Goal: Transaction & Acquisition: Purchase product/service

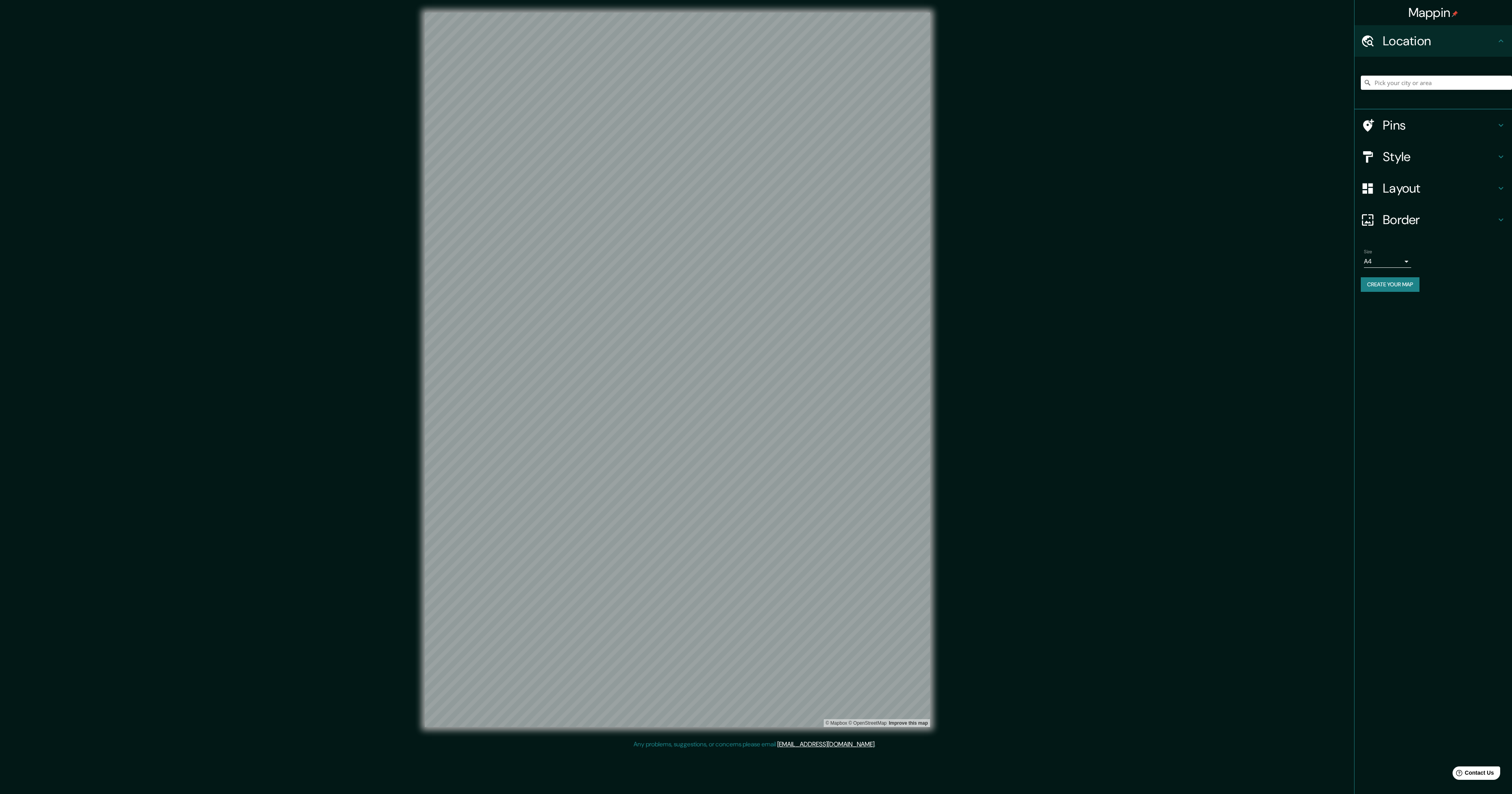
click at [1041, 307] on div "Mappin Location Pins Style Layout Border Choose a border. Hint : you can make l…" at bounding box center [756, 376] width 1512 height 752
click at [941, 291] on div "© Mapbox © OpenStreetMap Improve this map" at bounding box center [677, 370] width 531 height 740
click at [1409, 288] on button "Create your map" at bounding box center [1390, 284] width 59 height 15
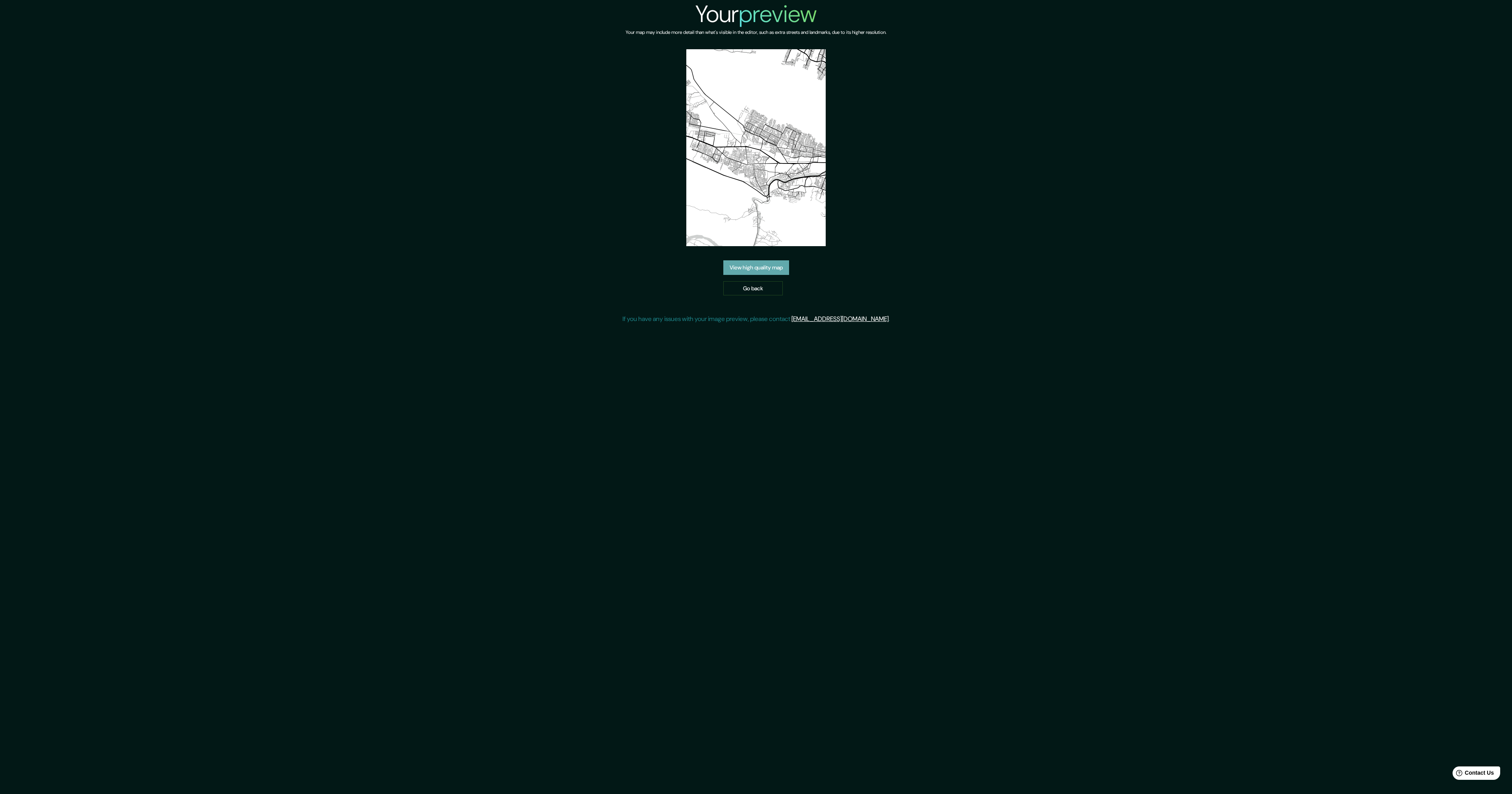
click at [740, 266] on link "View high quality map" at bounding box center [756, 267] width 66 height 15
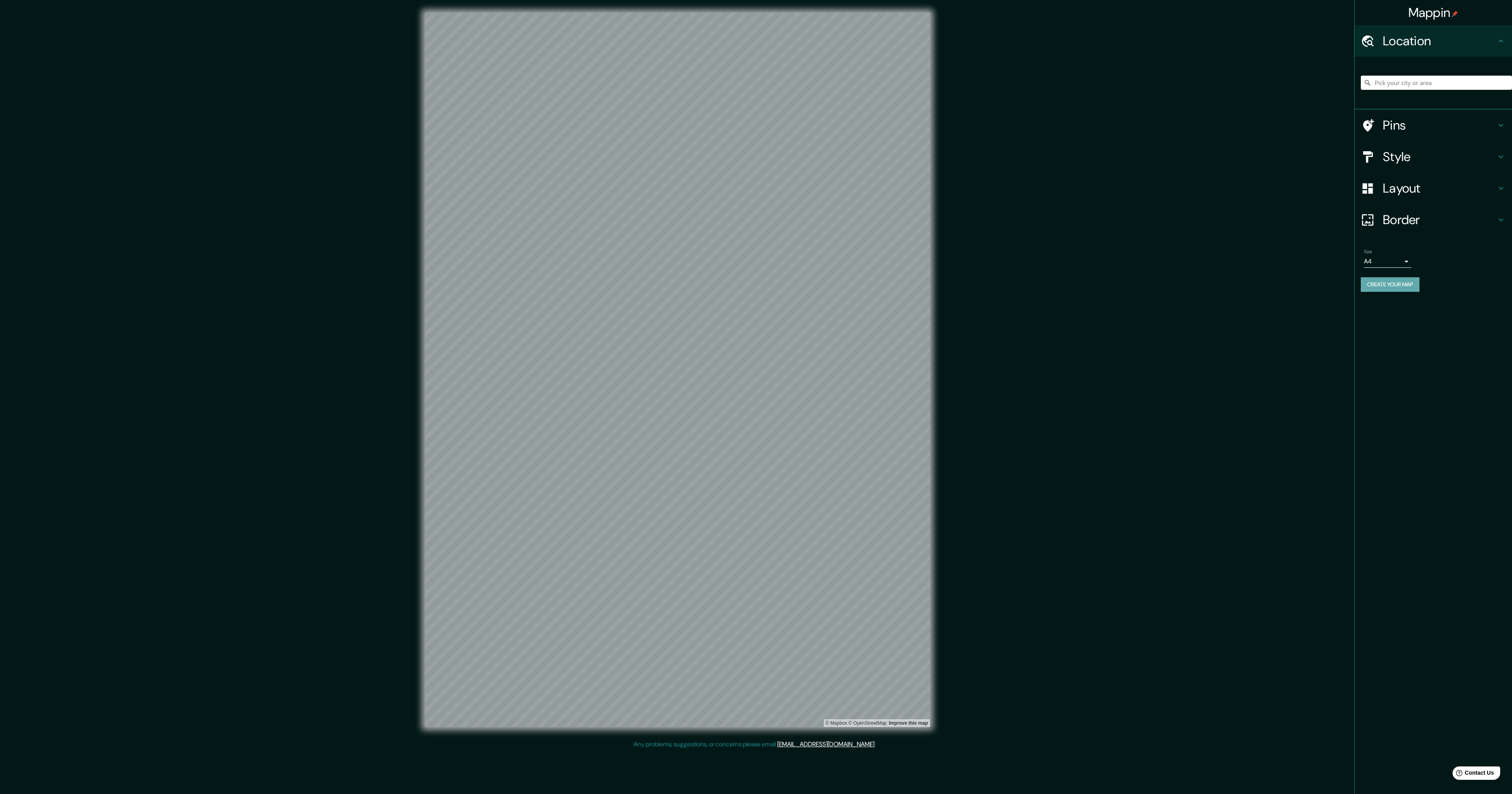
click at [1370, 278] on button "Create your map" at bounding box center [1390, 284] width 59 height 15
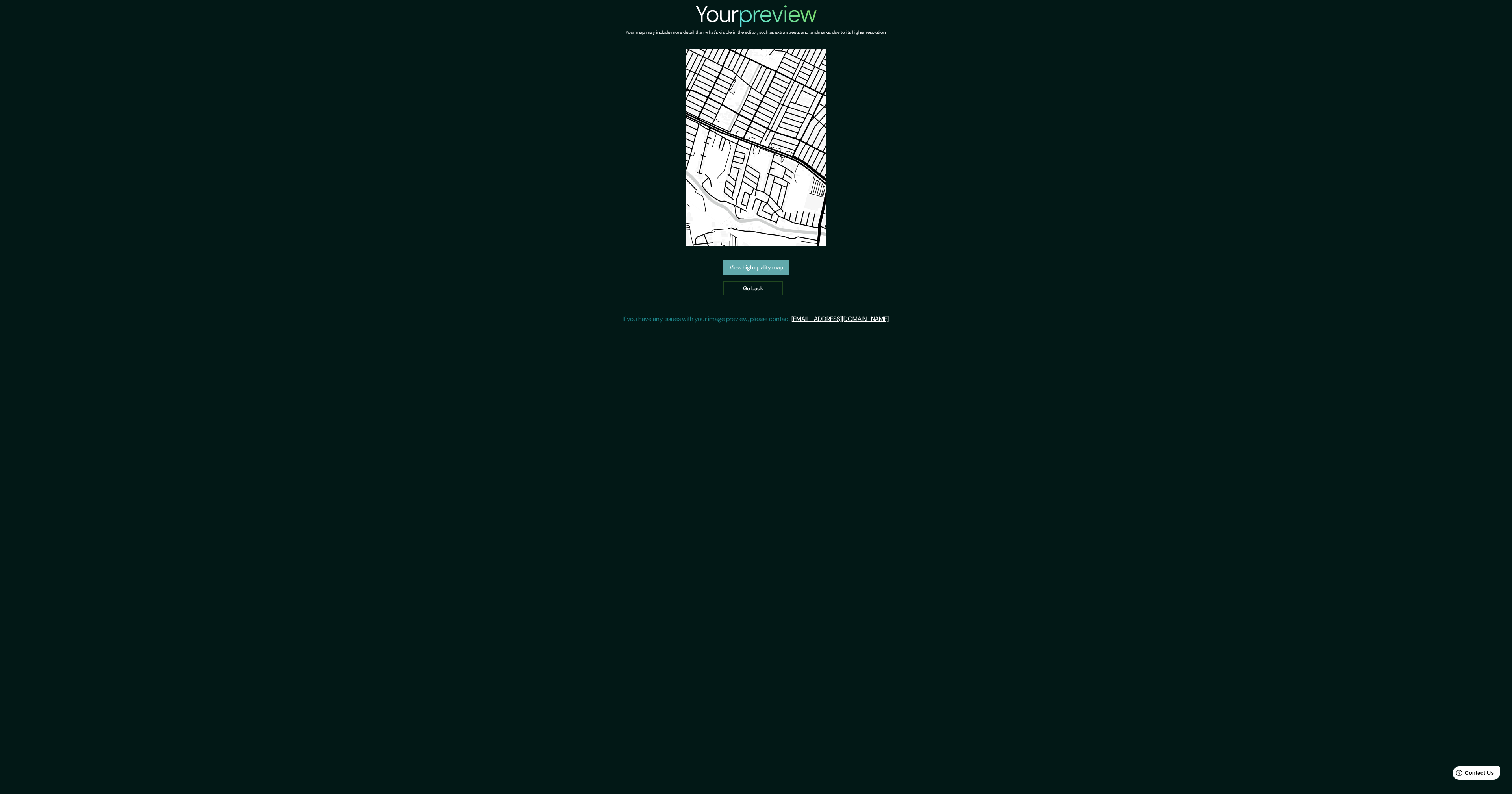
click at [789, 263] on link "View high quality map" at bounding box center [756, 267] width 66 height 15
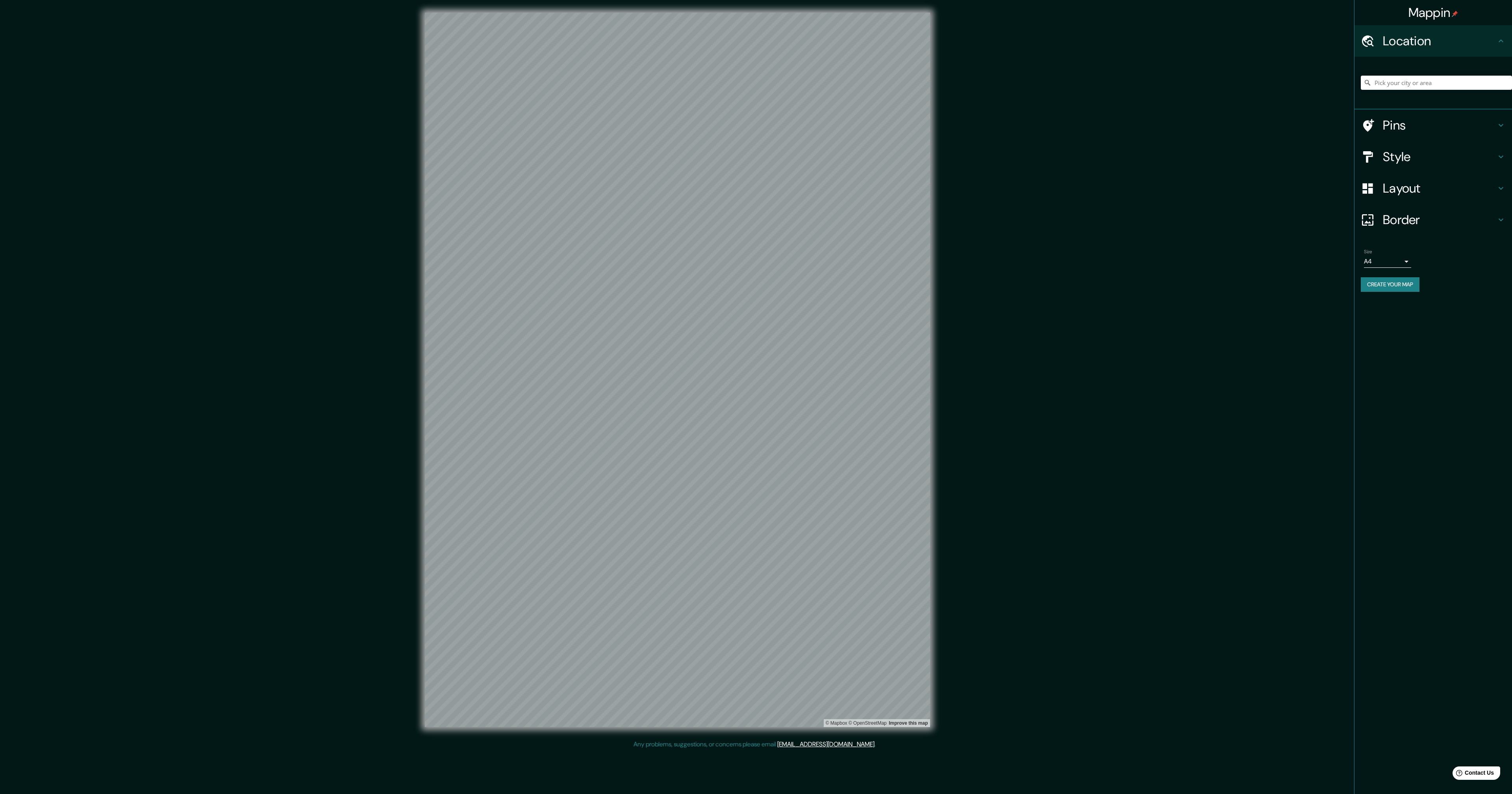
click at [978, 362] on div "Mappin Location Pins Style Layout Border Choose a border. Hint : you can make l…" at bounding box center [756, 376] width 1512 height 752
click at [1376, 285] on button "Create your map" at bounding box center [1390, 284] width 59 height 15
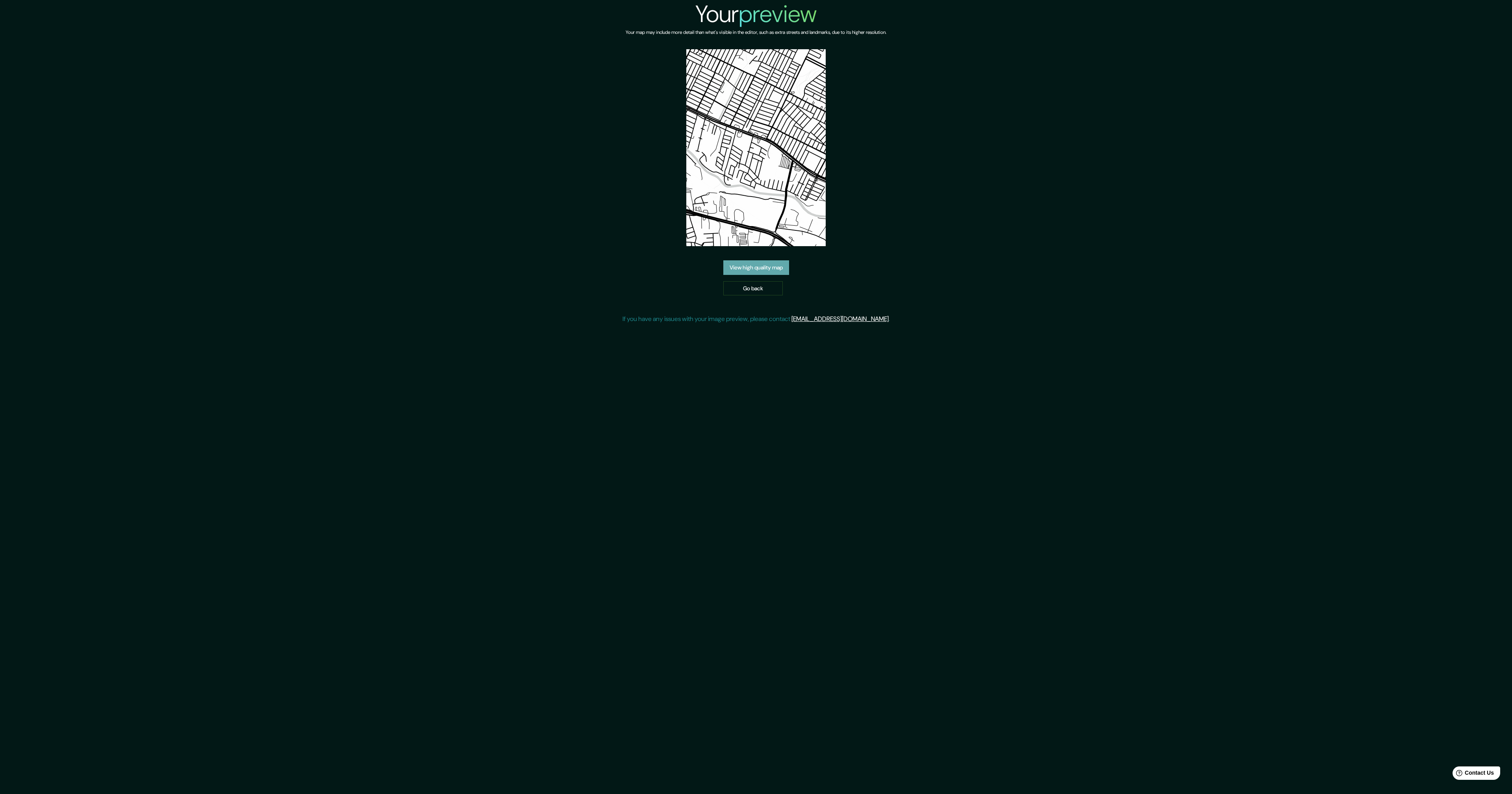
click at [782, 264] on link "View high quality map" at bounding box center [756, 267] width 66 height 15
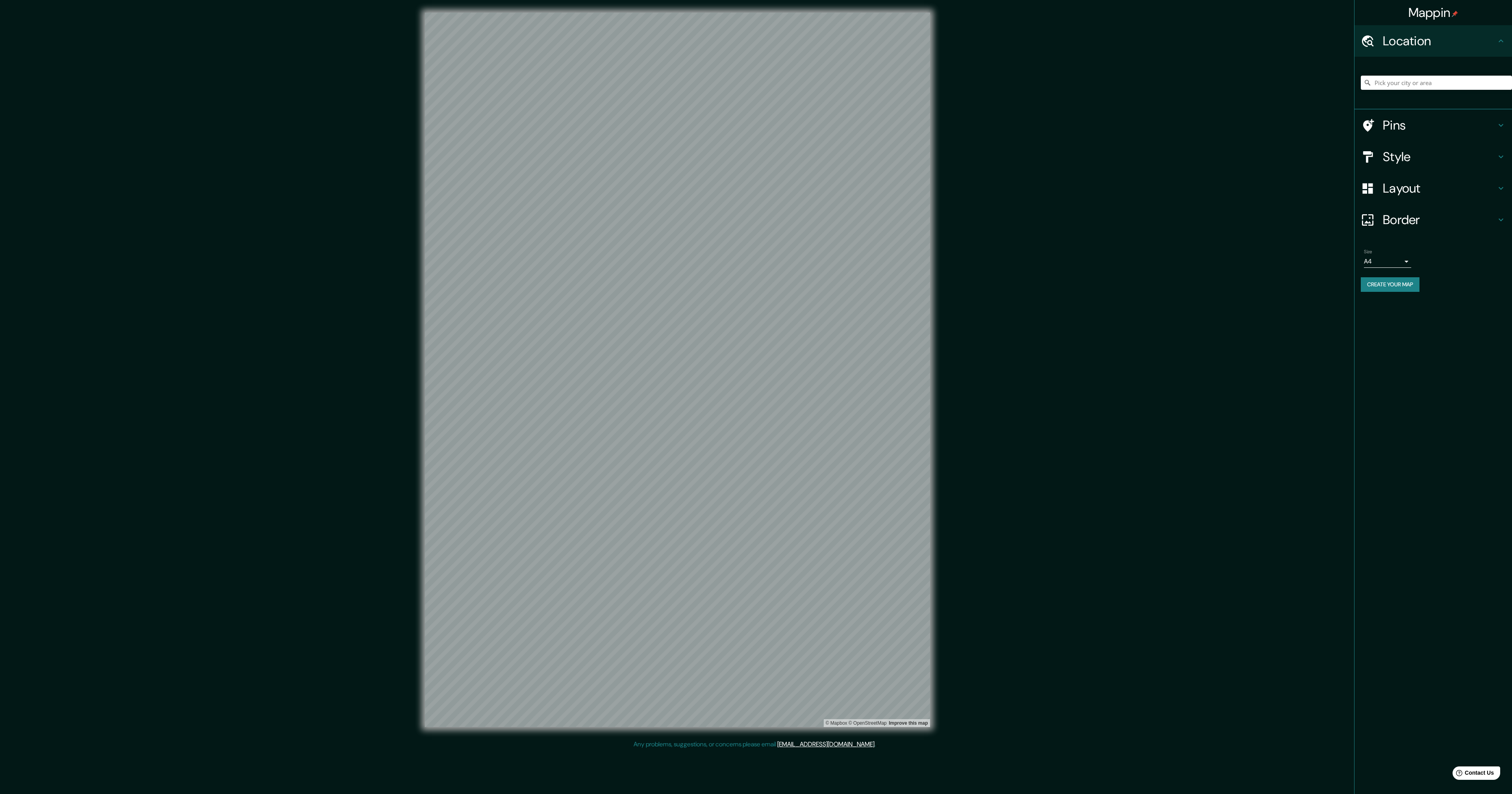
click at [1400, 287] on button "Create your map" at bounding box center [1390, 284] width 59 height 15
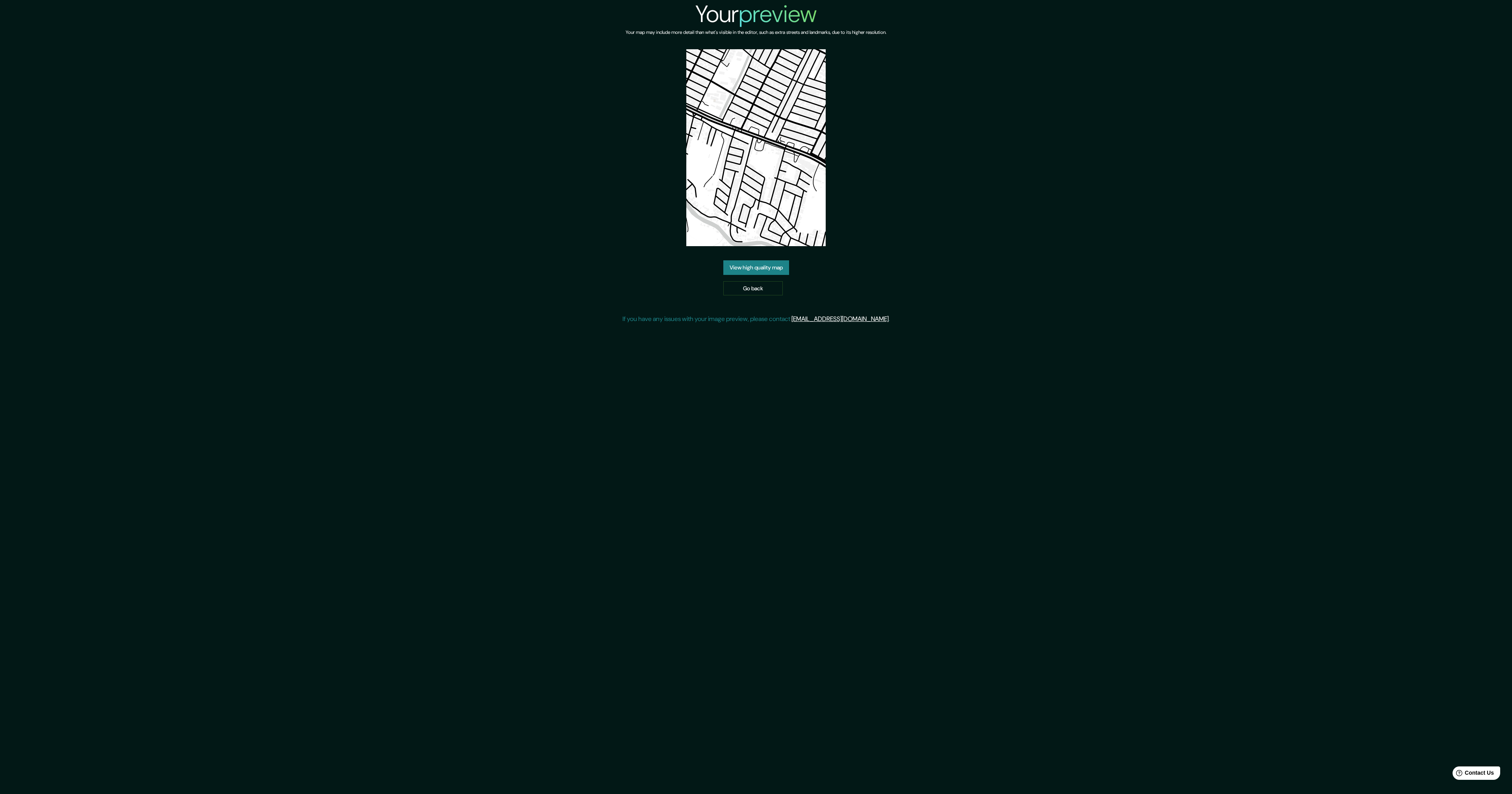
click at [766, 269] on link "View high quality map" at bounding box center [756, 267] width 66 height 15
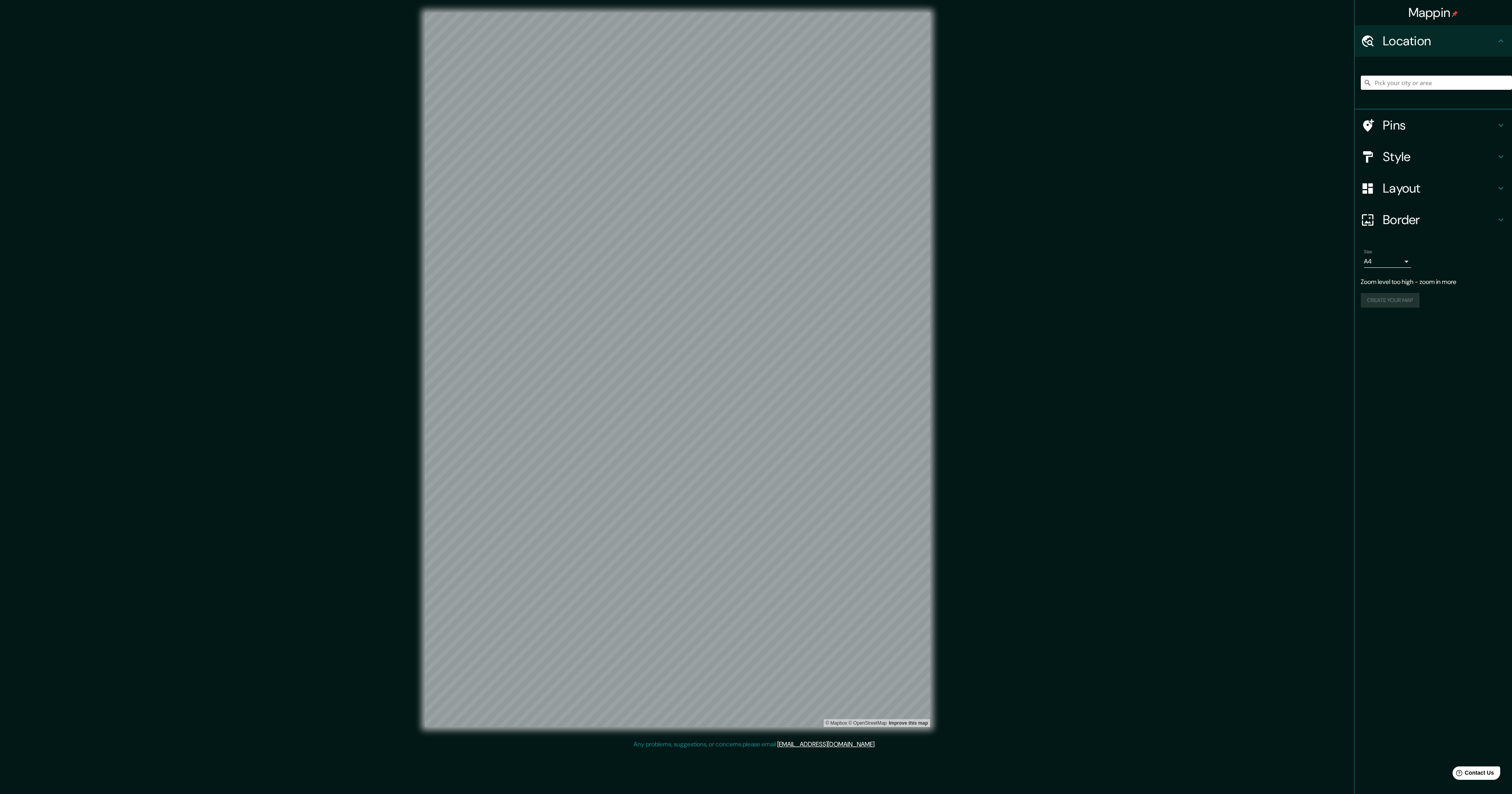
click at [1010, 211] on div "Mappin Location Pins Style Layout Border Choose a border. Hint : you can make l…" at bounding box center [756, 376] width 1512 height 752
click at [1405, 282] on button "Create your map" at bounding box center [1390, 284] width 59 height 15
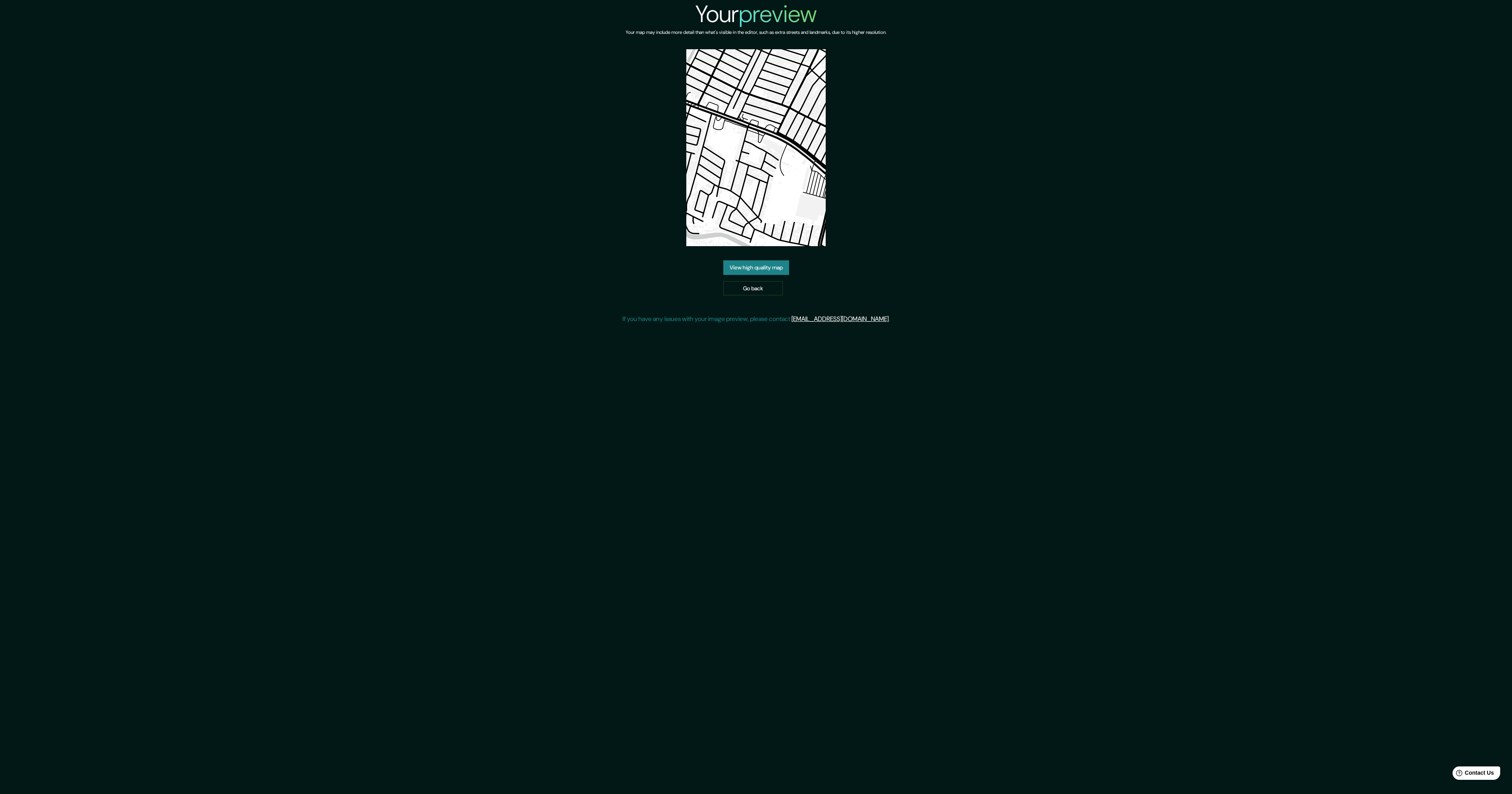
click at [758, 269] on link "View high quality map" at bounding box center [756, 267] width 66 height 15
